Goal: Task Accomplishment & Management: Manage account settings

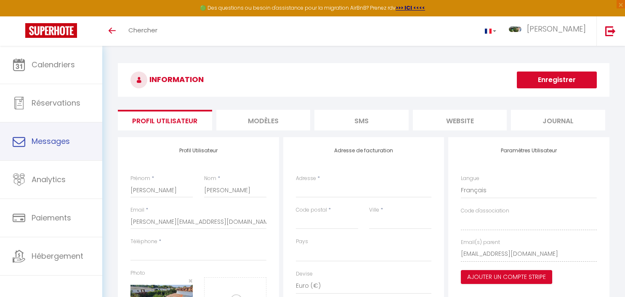
select select
select select "28"
select select "fr"
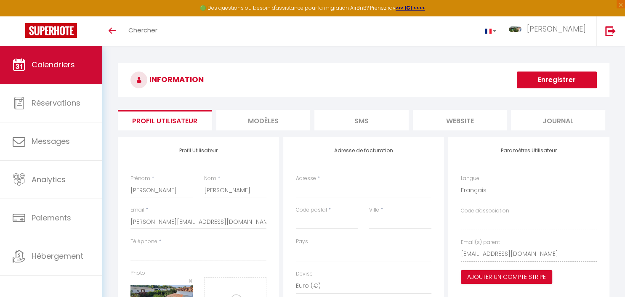
click at [35, 63] on span "Calendriers" at bounding box center [53, 64] width 43 height 11
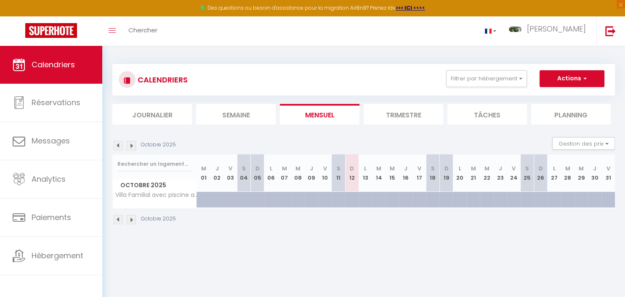
click at [419, 112] on li "Trimestre" at bounding box center [403, 114] width 80 height 21
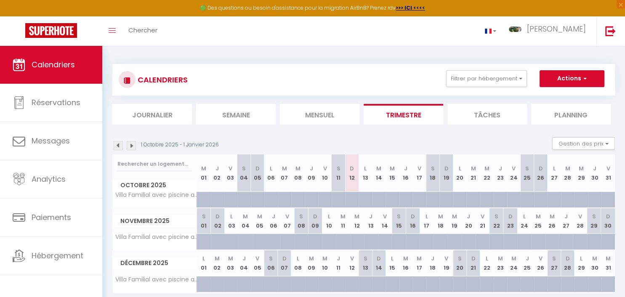
click at [135, 146] on img at bounding box center [131, 145] width 9 height 9
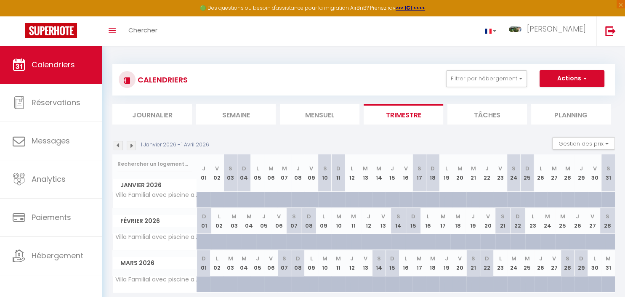
click at [135, 146] on img at bounding box center [131, 145] width 9 height 9
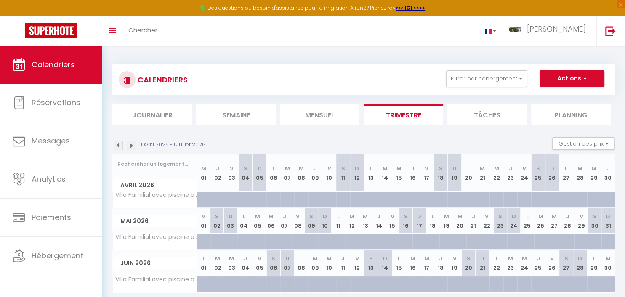
click at [135, 146] on img at bounding box center [131, 145] width 9 height 9
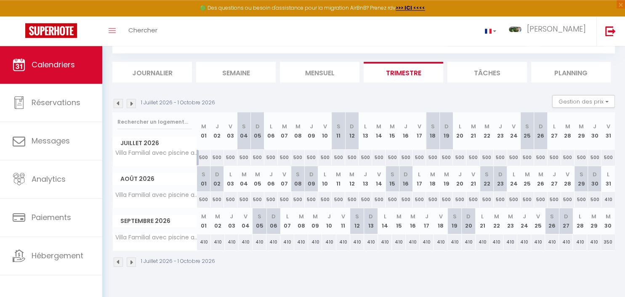
scroll to position [44, 0]
